Goal: Task Accomplishment & Management: Complete application form

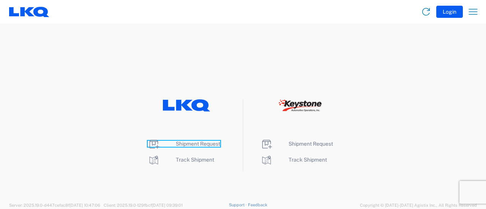
click at [192, 144] on span "Shipment Request" at bounding box center [198, 144] width 44 height 6
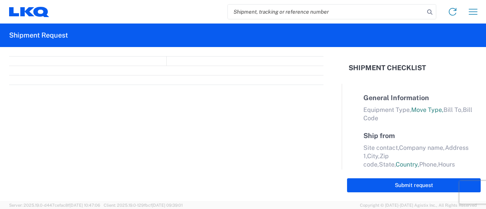
select select "FULL"
select select "LBS"
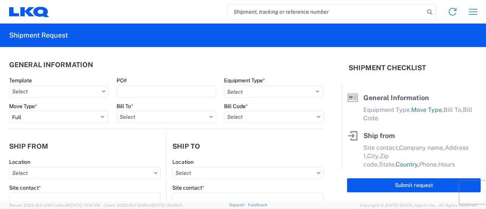
click at [262, 14] on input "search" at bounding box center [326, 12] width 196 height 14
paste input "56862094"
type input "56862094"
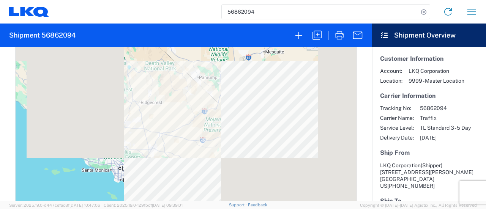
scroll to position [341, 0]
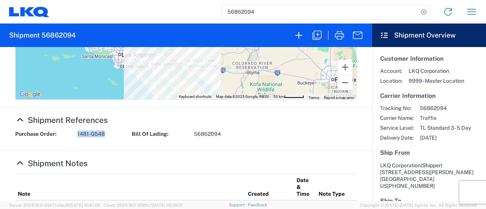
drag, startPoint x: 105, startPoint y: 135, endPoint x: 75, endPoint y: 133, distance: 30.0
click at [75, 133] on div "Purchase Order: 1481-G548" at bounding box center [69, 133] width 116 height 7
copy span "1481-G548"
click at [318, 34] on icon "button" at bounding box center [317, 35] width 12 height 12
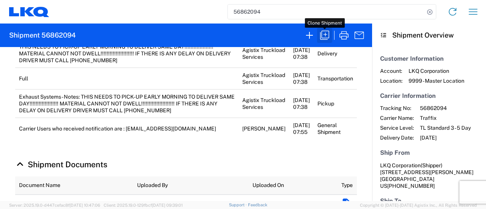
scroll to position [341, 0]
select select "FULL"
select select "LBS"
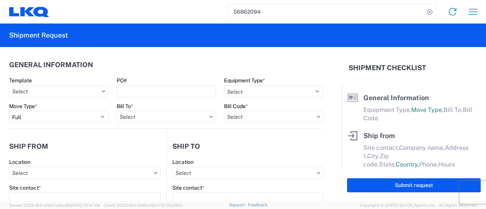
select select "STDV"
type input "Shipper"
type input "LKQ Corporation"
type input "405 S Wanamaker Ave"
type input "Ontario"
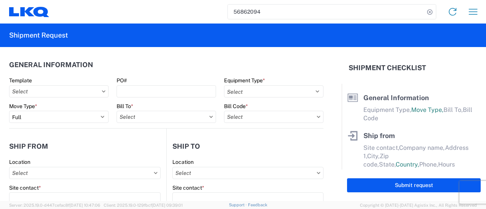
type input "91761"
type input "kemetzger@lkqcorp.com"
type input "Iga Wolotolski"
type input "Global Refining Group (West)"
type input "3890 E. Craig Rd"
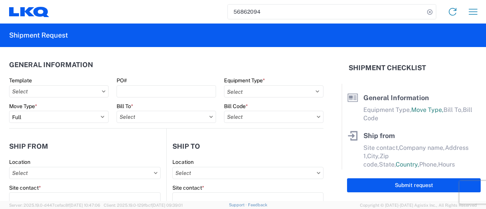
type input "North Las Vegas"
type input "89030"
type input "docs@grgwest.com"
type input "marc metzger"
type input "msmetzger@lkqcorp.com"
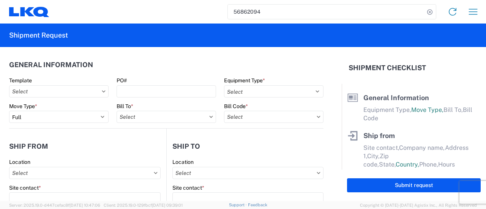
type input "908-208-2658"
type input "2025-09-19"
type textarea "THIS NEEDS TO PICK-UP EARLY MORNING TO DELIVER SAME DAY!!!!!!!!!!!!!!!!!!! MATE…"
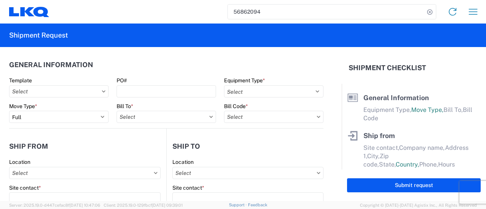
type input "40418"
type input "Exhaust Systems"
type input "37"
type input "1"
type textarea "THIS NEEDS TO PICK-UP EARLY MORNING TO DELIVER SAME DAY!!!!!!!!!!!!!!!!!!! MATE…"
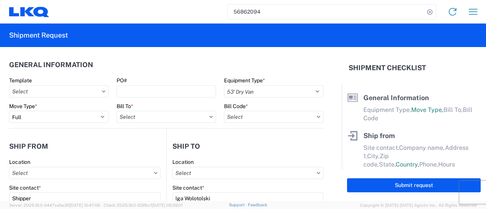
select select "US"
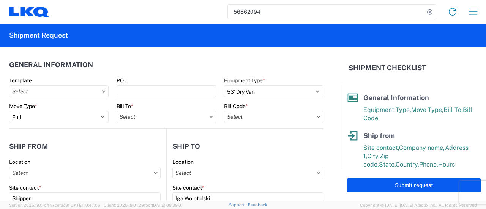
type input "1769 - California Core"
type input "1481 - Precious Metals - Master Mining"
type input "1481-6300-66000-0000 - 1481 Freight Out"
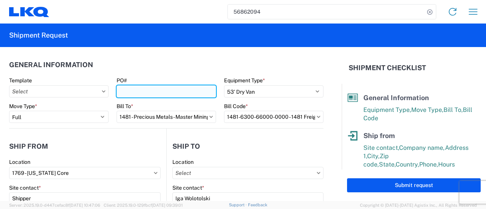
click at [170, 88] on input "PO#" at bounding box center [165, 91] width 99 height 12
paste input "1481-G548"
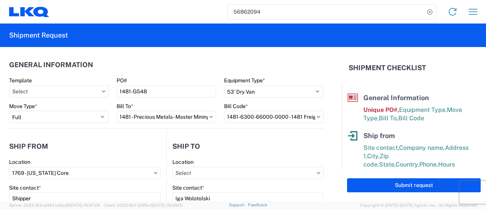
click at [127, 66] on header "General Information" at bounding box center [166, 64] width 314 height 17
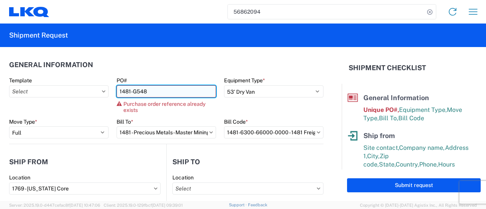
click at [146, 95] on input "1481-G548" at bounding box center [165, 91] width 99 height 12
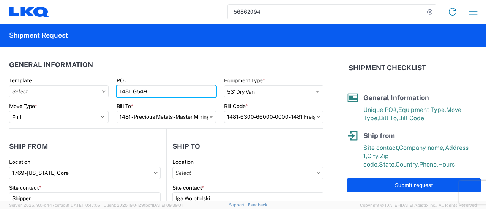
type input "1481-G549"
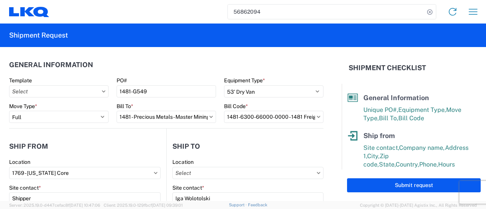
click at [151, 56] on header "General Information" at bounding box center [166, 64] width 314 height 17
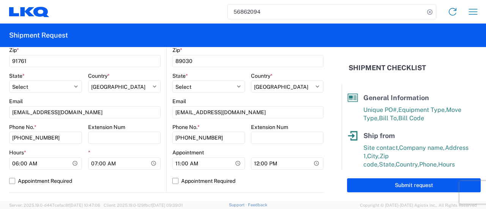
scroll to position [379, 0]
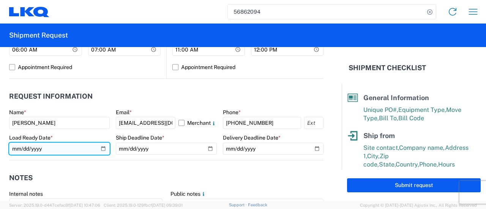
click at [100, 148] on input "2025-09-19" at bounding box center [59, 149] width 101 height 12
type input "2025-09-23"
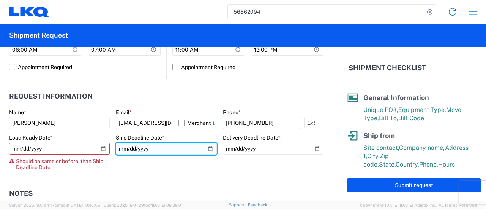
click at [206, 148] on input "2025-09-19" at bounding box center [166, 149] width 101 height 12
type input "2025-09-23"
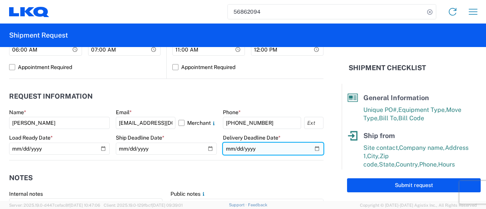
click at [310, 148] on input "2025-09-19" at bounding box center [273, 149] width 101 height 12
type input "2025-09-23"
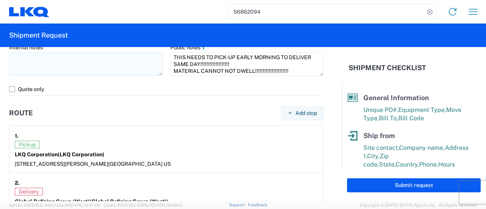
scroll to position [645, 0]
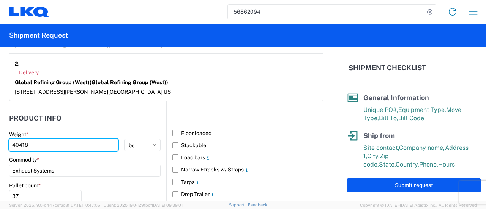
drag, startPoint x: 30, startPoint y: 142, endPoint x: 0, endPoint y: 134, distance: 31.4
click at [0, 134] on form "General Information Template PO# 1481-G549 Equipment Type * Select 53’ Dry Van …" at bounding box center [170, 124] width 341 height 154
type input "32399"
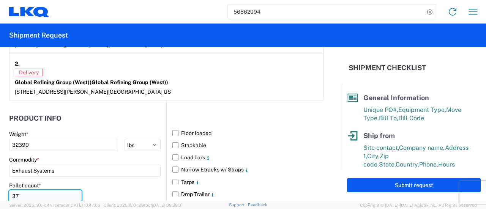
click at [21, 195] on input "37" at bounding box center [45, 196] width 72 height 12
type input "3"
type input "30"
click at [331, 189] on form "General Information Template PO# 1481-G549 Equipment Type * Select 53’ Dry Van …" at bounding box center [170, 124] width 341 height 154
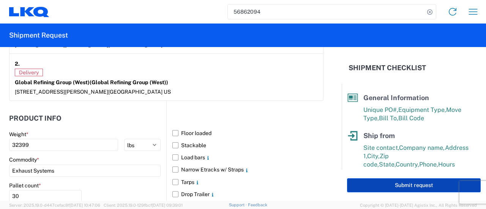
click at [387, 188] on button "Submit request" at bounding box center [414, 185] width 134 height 14
